Goal: Find specific page/section: Find specific page/section

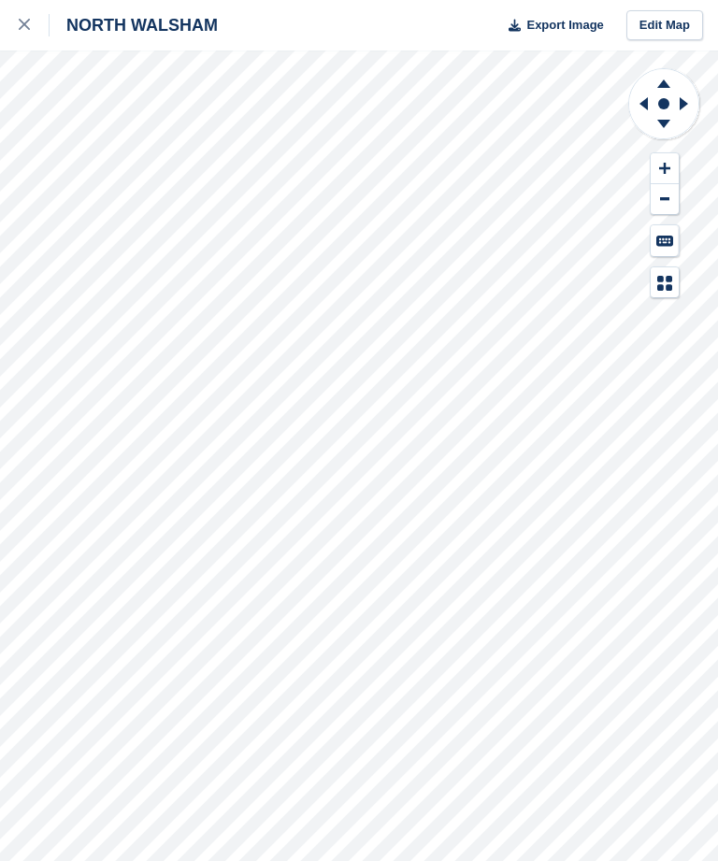
click at [668, 160] on button at bounding box center [665, 168] width 28 height 31
click at [678, 107] on icon at bounding box center [686, 103] width 23 height 49
click at [679, 105] on icon at bounding box center [686, 103] width 23 height 49
click at [633, 104] on icon at bounding box center [640, 103] width 23 height 49
click at [630, 106] on icon at bounding box center [640, 103] width 23 height 49
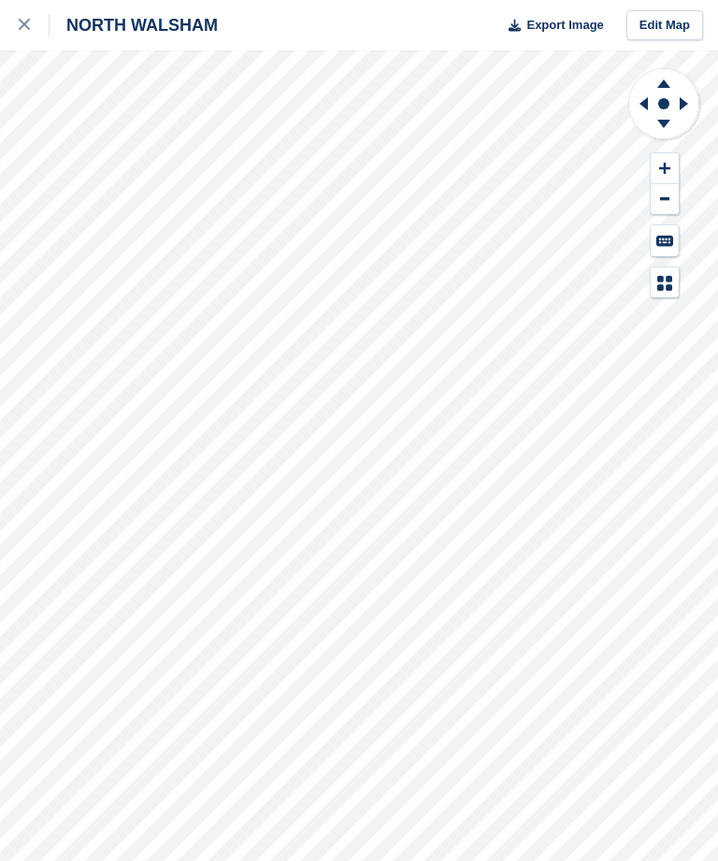
click at [630, 104] on icon at bounding box center [640, 103] width 23 height 49
click at [641, 110] on icon at bounding box center [640, 103] width 23 height 49
click at [637, 108] on icon at bounding box center [640, 103] width 23 height 49
click at [636, 108] on icon at bounding box center [640, 103] width 23 height 49
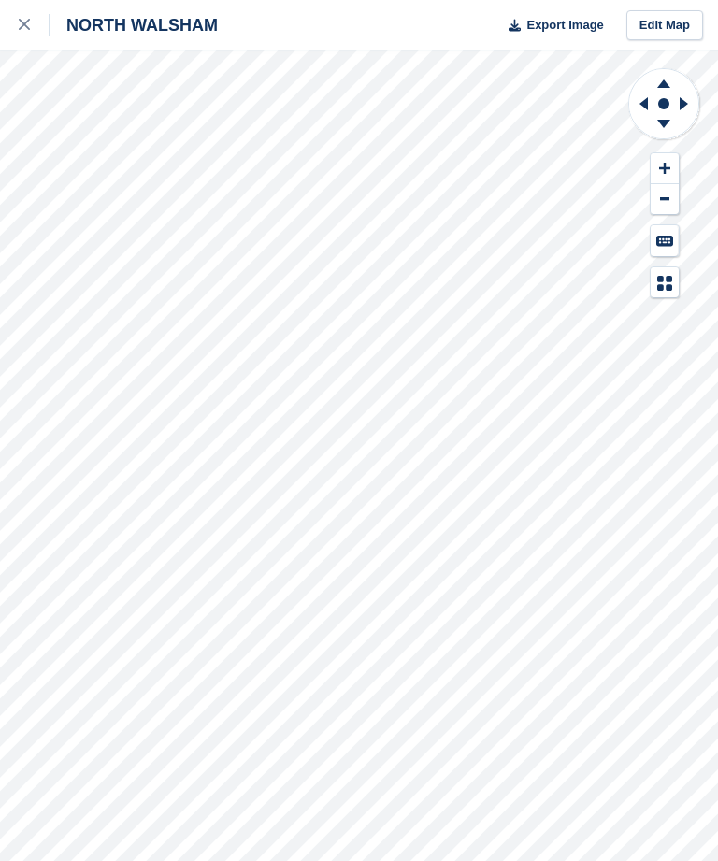
click at [636, 107] on icon at bounding box center [640, 103] width 23 height 49
click at [632, 106] on icon at bounding box center [640, 103] width 23 height 49
click at [633, 104] on icon at bounding box center [640, 103] width 23 height 49
click at [632, 99] on icon at bounding box center [640, 103] width 23 height 49
click at [630, 100] on icon at bounding box center [640, 103] width 23 height 49
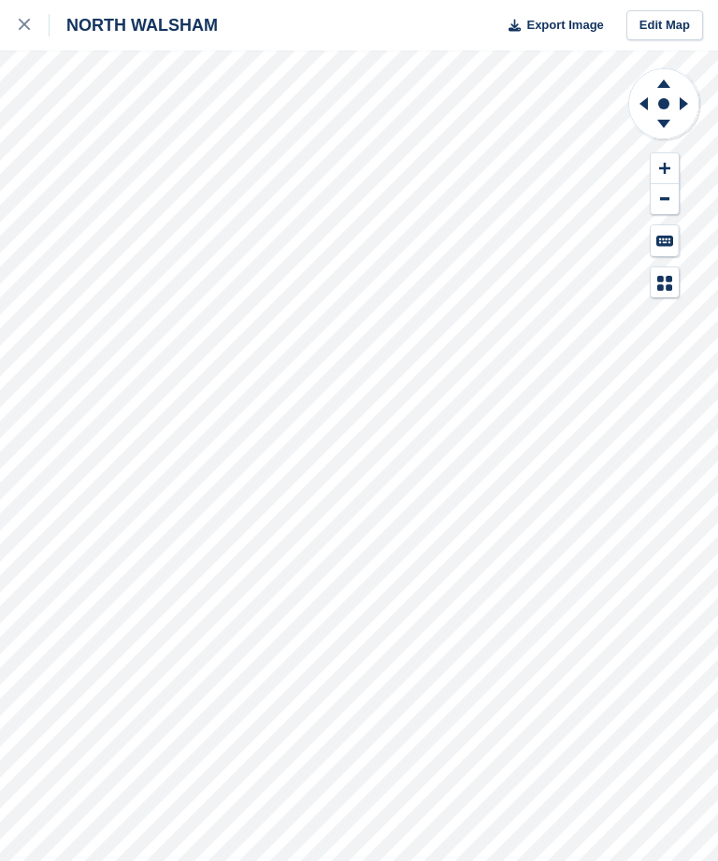
click at [630, 100] on icon at bounding box center [640, 103] width 23 height 49
click at [634, 95] on icon at bounding box center [640, 103] width 23 height 49
